Goal: Transaction & Acquisition: Subscribe to service/newsletter

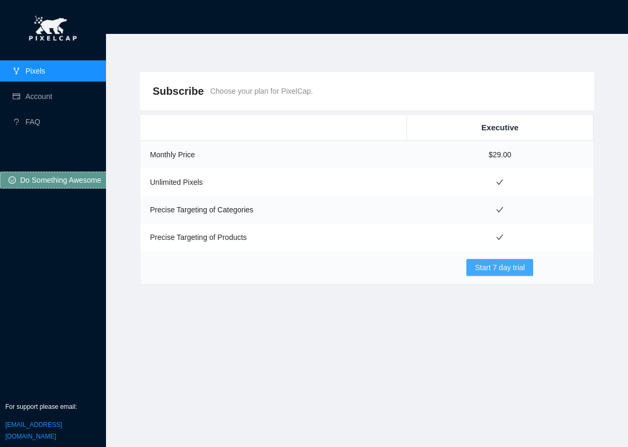
click at [504, 269] on span "Start 7 day trial" at bounding box center [500, 268] width 50 height 12
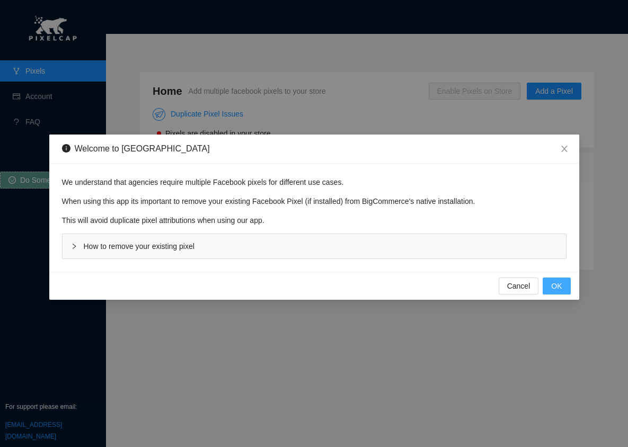
click at [553, 289] on span "OK" at bounding box center [556, 286] width 11 height 12
